Goal: Check status

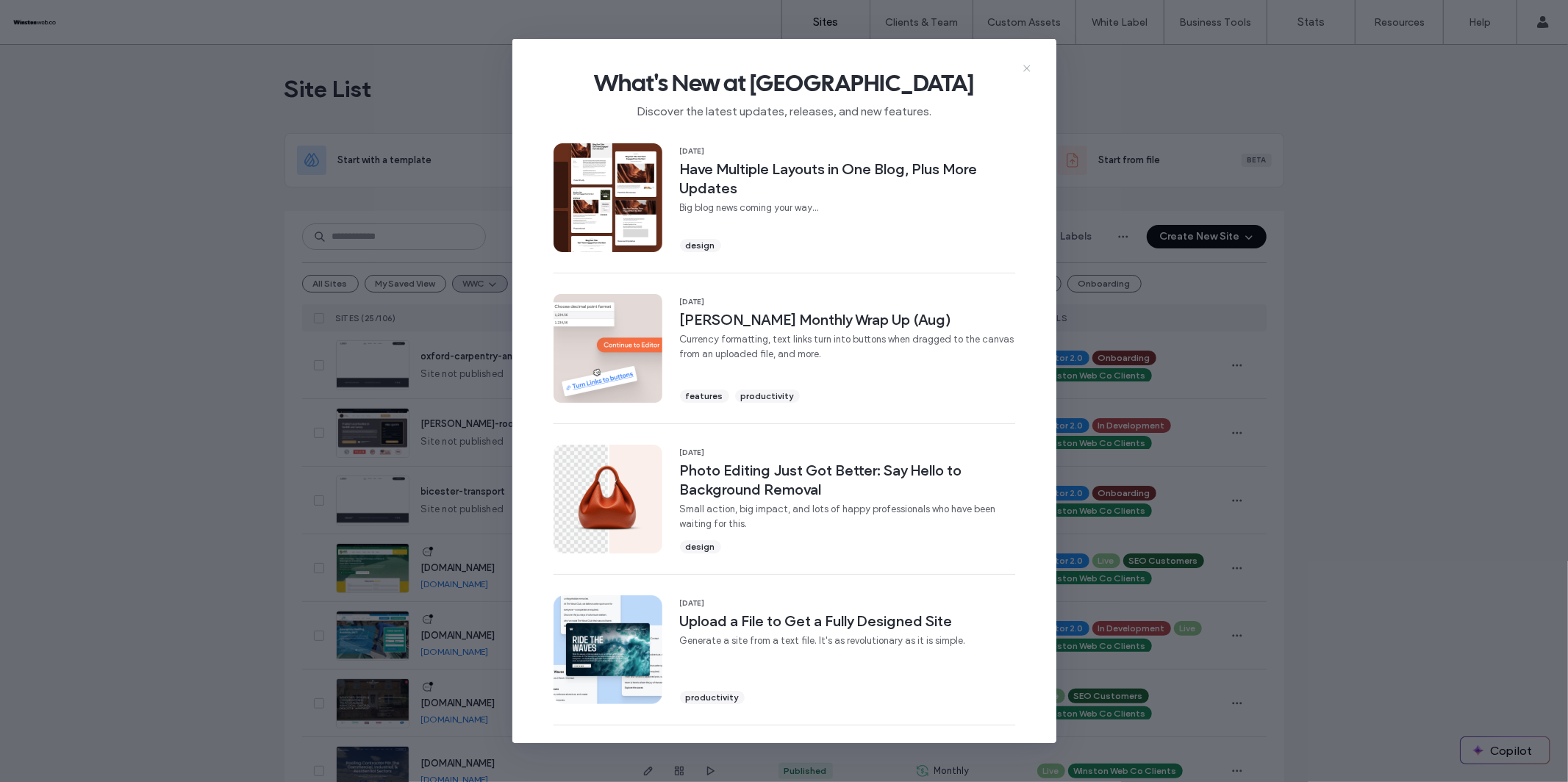
click at [1024, 71] on use at bounding box center [1027, 69] width 6 height 6
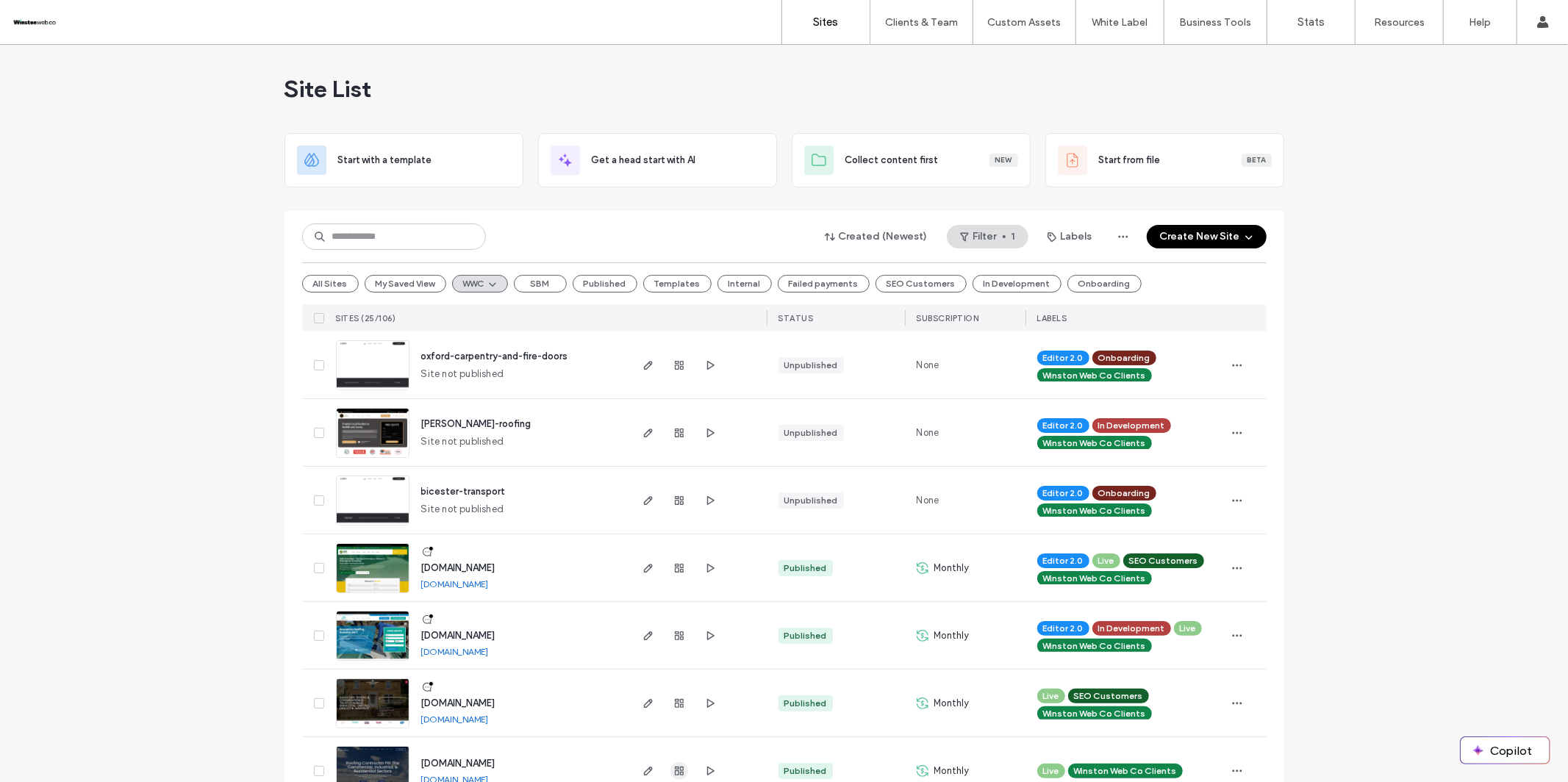
click at [677, 775] on icon "button" at bounding box center [679, 771] width 12 height 12
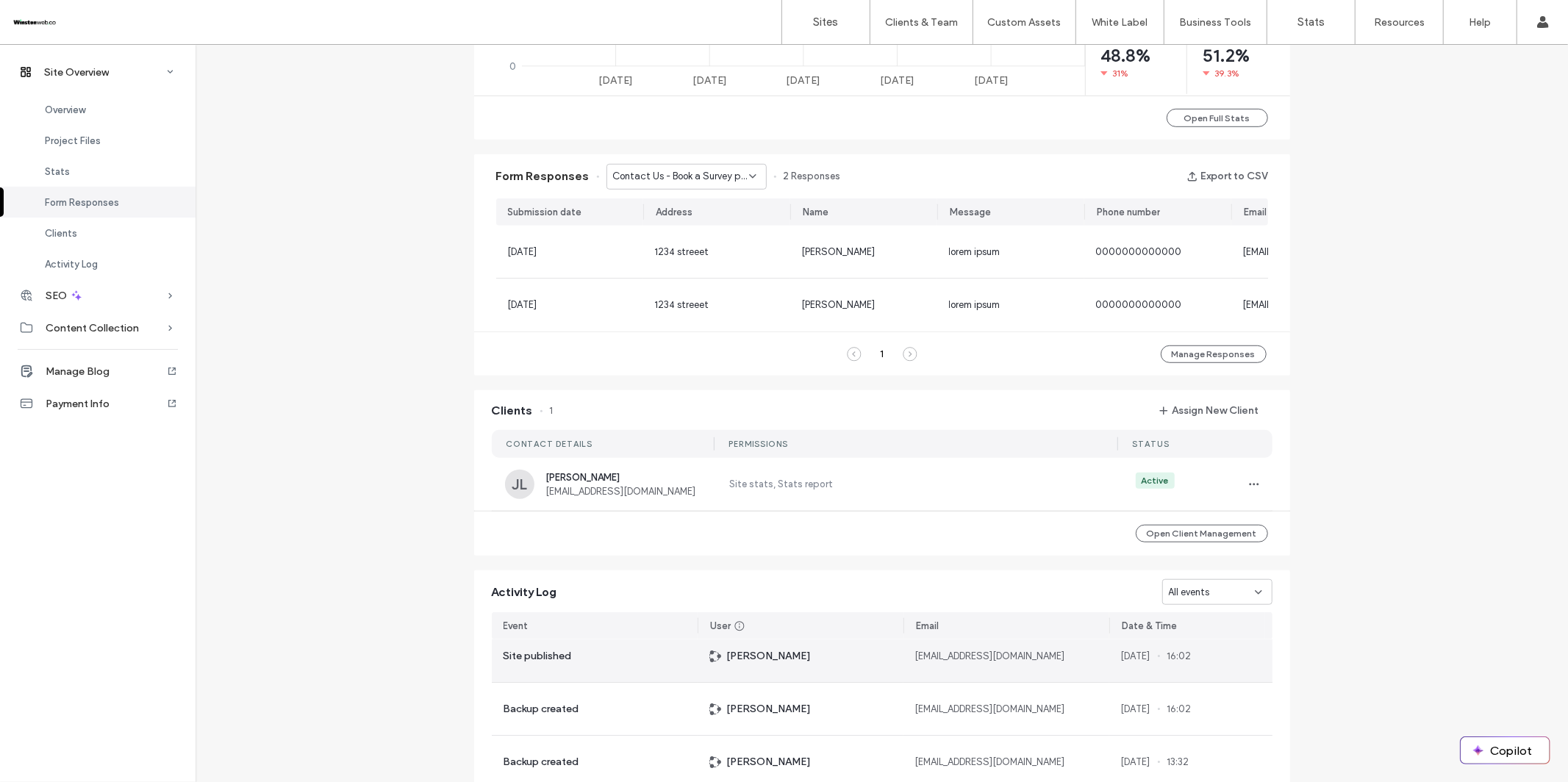
scroll to position [12, 0]
click at [747, 176] on icon at bounding box center [753, 176] width 12 height 12
click at [708, 229] on span "Contact Us - Contact page" at bounding box center [666, 228] width 124 height 14
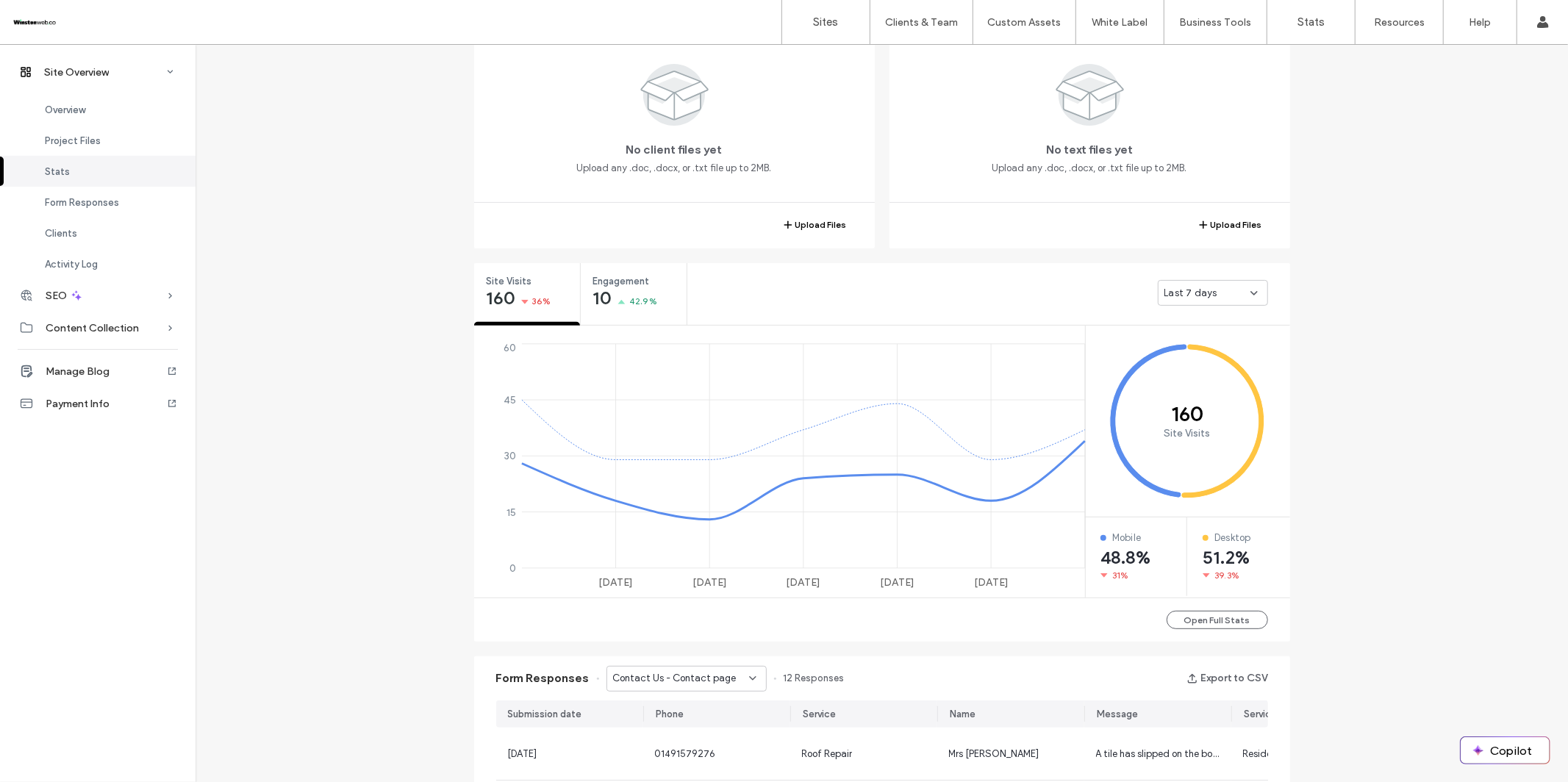
scroll to position [329, 0]
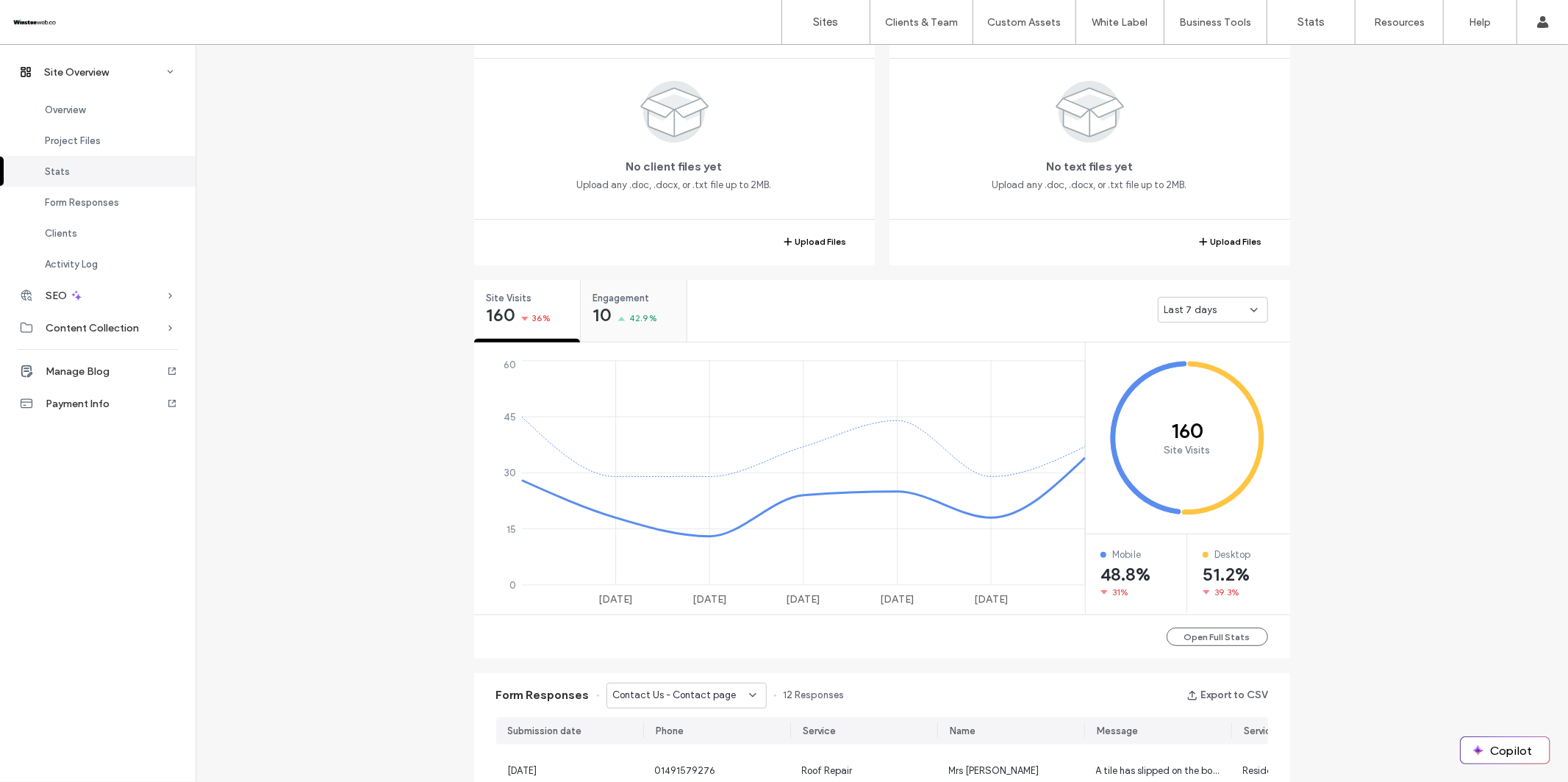
click at [627, 308] on div "10 42.9%" at bounding box center [625, 316] width 64 height 18
